Goal: Information Seeking & Learning: Find specific fact

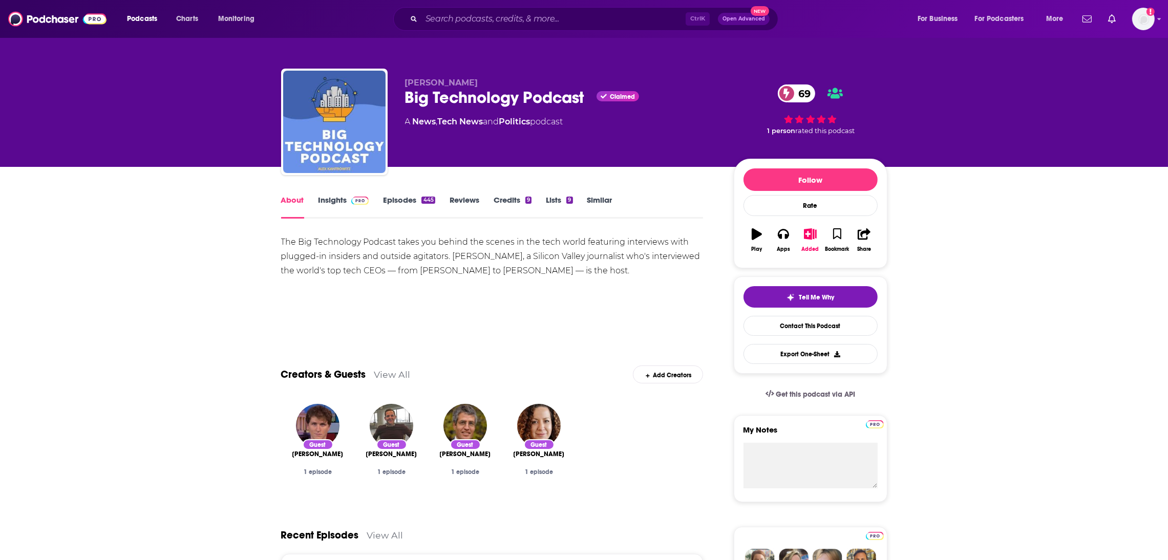
click at [339, 205] on link "Insights" at bounding box center [344, 207] width 51 height 24
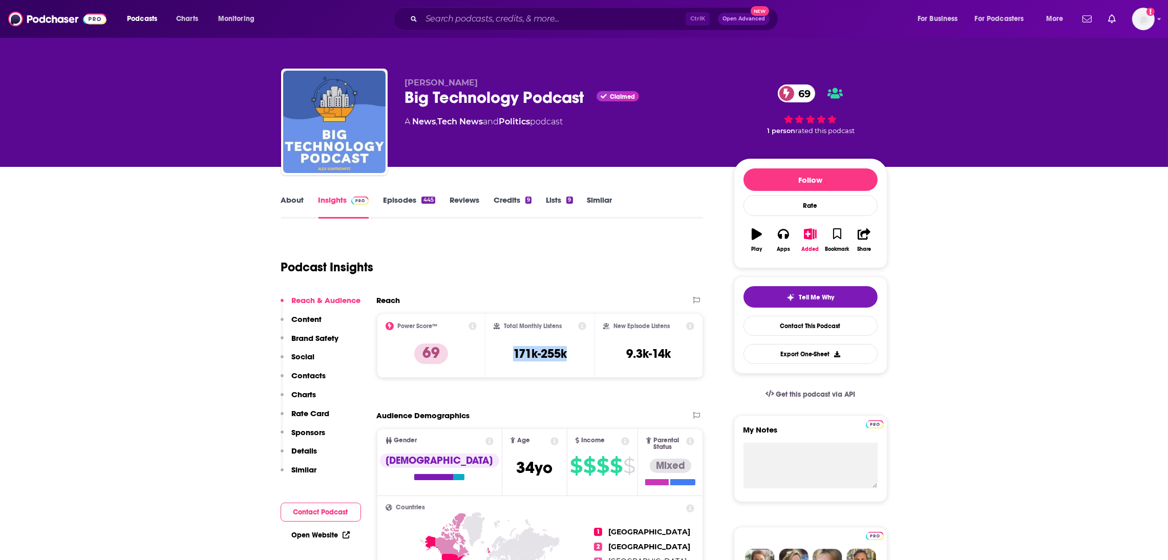
drag, startPoint x: 574, startPoint y: 358, endPoint x: 502, endPoint y: 360, distance: 71.7
click at [502, 360] on div "Total Monthly Listens 171k-255k" at bounding box center [540, 345] width 93 height 47
copy h3 "171k-255k"
click at [573, 365] on div "Total Monthly Listens 171k-255k" at bounding box center [540, 345] width 93 height 47
drag, startPoint x: 579, startPoint y: 359, endPoint x: 508, endPoint y: 354, distance: 71.9
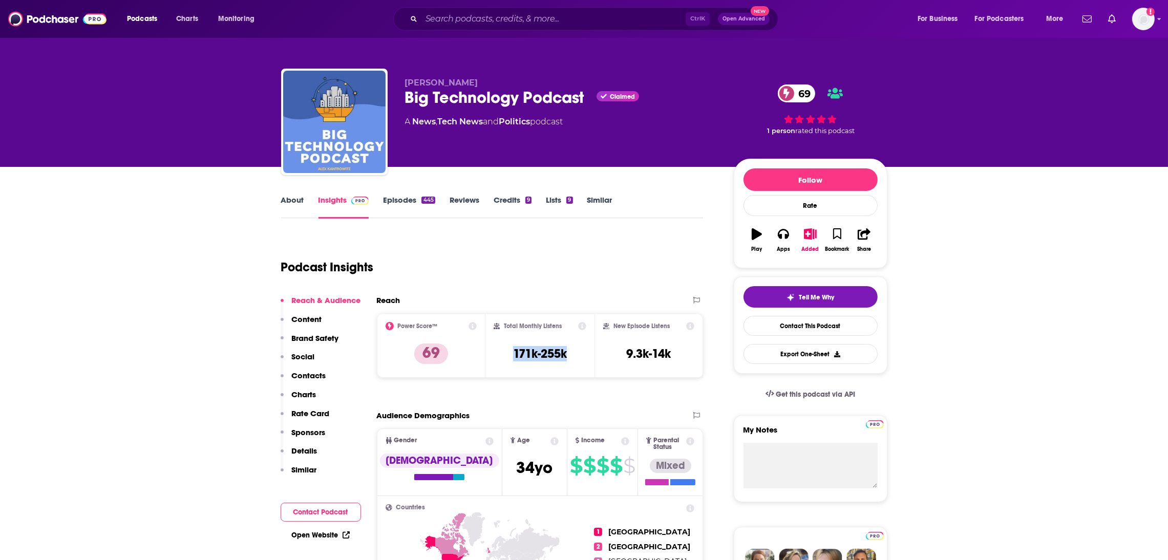
click at [508, 354] on div "Total Monthly Listens 171k-255k" at bounding box center [540, 345] width 93 height 47
copy h3 "171k-255k"
click at [570, 366] on div "Total Monthly Listens 171k-255k" at bounding box center [540, 345] width 93 height 47
click at [576, 360] on div "Total Monthly Listens 171k-255k" at bounding box center [540, 345] width 93 height 47
drag, startPoint x: 573, startPoint y: 361, endPoint x: 514, endPoint y: 358, distance: 58.5
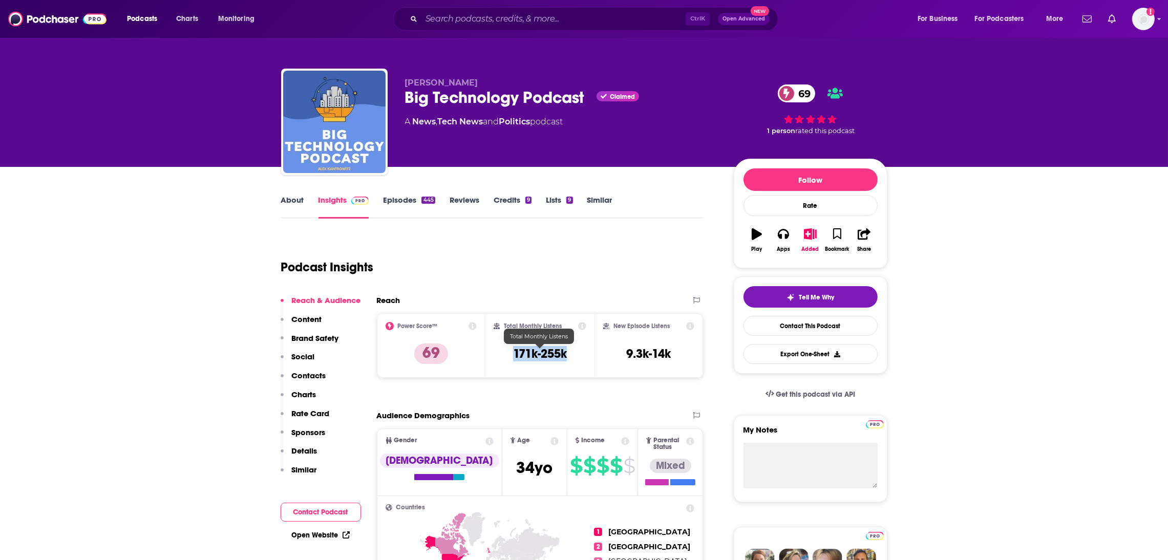
click at [514, 358] on div "Total Monthly Listens 171k-255k" at bounding box center [540, 345] width 93 height 47
copy h3 "171k-255k"
click at [293, 205] on link "About" at bounding box center [292, 207] width 23 height 24
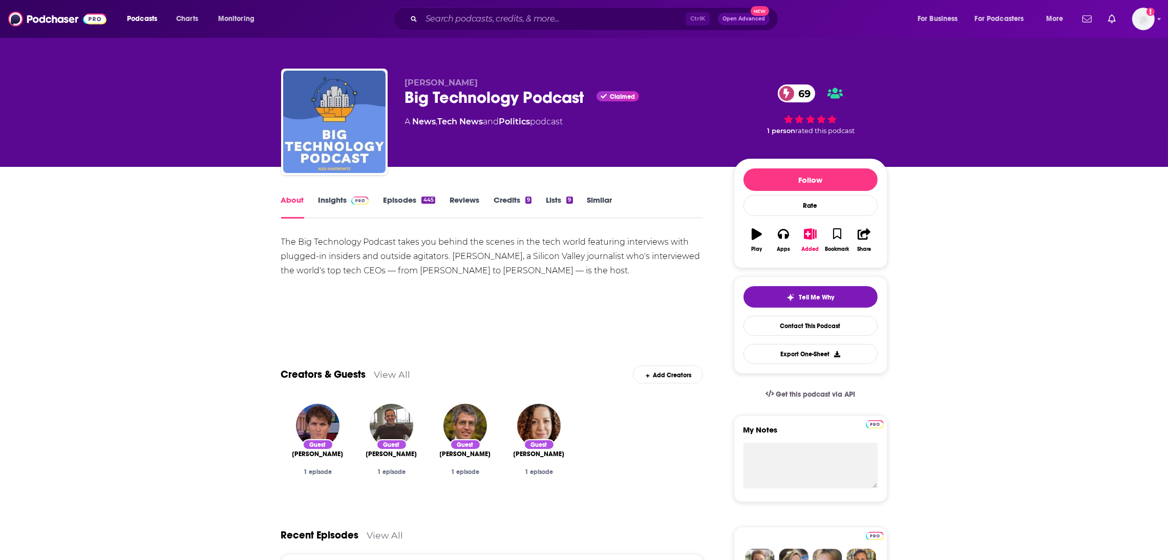
click at [330, 198] on link "Insights" at bounding box center [344, 207] width 51 height 24
